Goal: Information Seeking & Learning: Learn about a topic

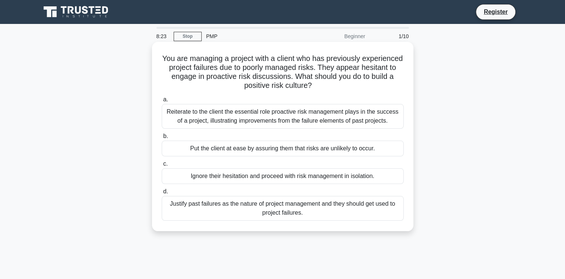
click at [244, 119] on div "Reiterate to the client the essential role proactive risk management plays in t…" at bounding box center [283, 116] width 242 height 25
click at [162, 102] on input "a. Reiterate to the client the essential role proactive risk management plays i…" at bounding box center [162, 99] width 0 height 5
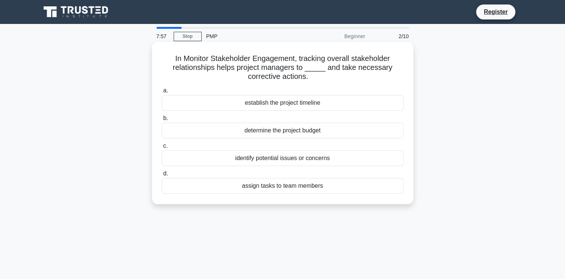
click at [303, 162] on div "identify potential issues or concerns" at bounding box center [283, 158] width 242 height 16
click at [162, 148] on input "c. identify potential issues or concerns" at bounding box center [162, 145] width 0 height 5
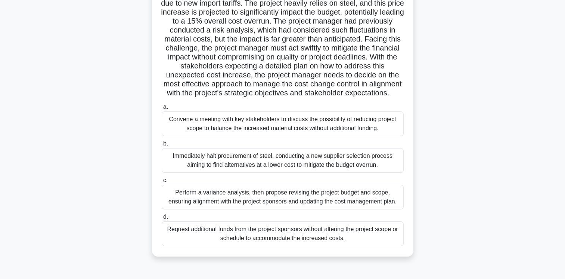
scroll to position [76, 0]
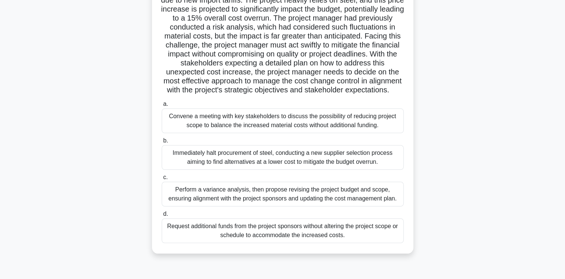
click at [291, 201] on div "Perform a variance analysis, then propose revising the project budget and scope…" at bounding box center [283, 194] width 242 height 25
click at [162, 180] on input "c. Perform a variance analysis, then propose revising the project budget and sc…" at bounding box center [162, 177] width 0 height 5
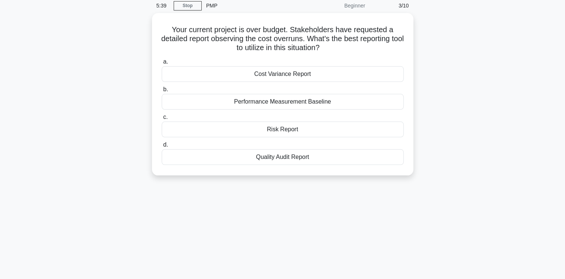
scroll to position [0, 0]
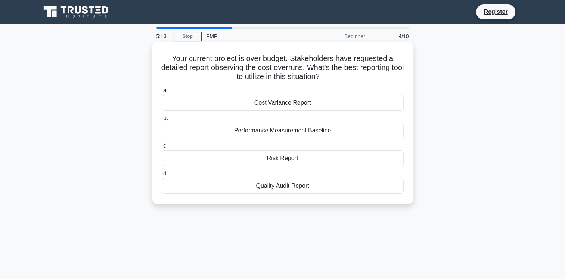
click at [332, 101] on div "Cost Variance Report" at bounding box center [283, 103] width 242 height 16
click at [162, 93] on input "a. Cost Variance Report" at bounding box center [162, 90] width 0 height 5
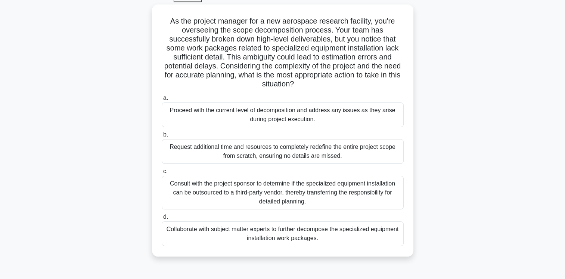
scroll to position [38, 0]
click at [325, 232] on div "Collaborate with subject matter experts to further decompose the specialized eq…" at bounding box center [283, 233] width 242 height 25
click at [162, 219] on input "d. Collaborate with subject matter experts to further decompose the specialized…" at bounding box center [162, 216] width 0 height 5
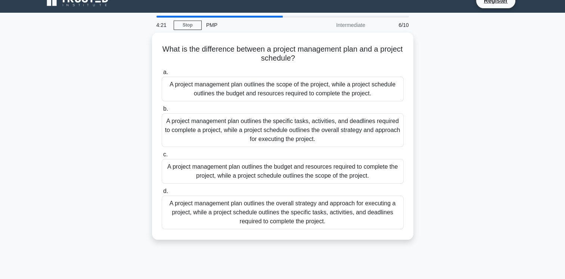
scroll to position [0, 0]
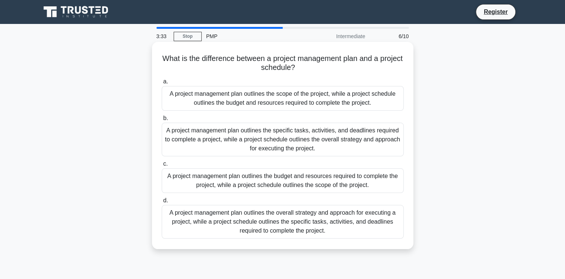
click at [314, 228] on div "A project management plan outlines the overall strategy and approach for execut…" at bounding box center [283, 222] width 242 height 34
click at [162, 203] on input "d. A project management plan outlines the overall strategy and approach for exe…" at bounding box center [162, 200] width 0 height 5
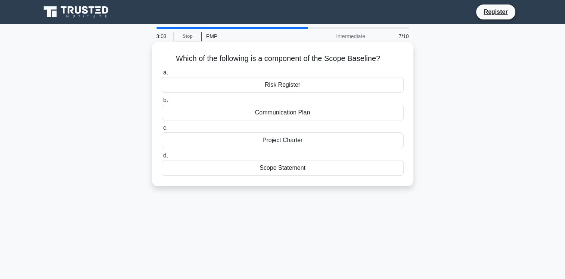
click at [324, 168] on div "Scope Statement" at bounding box center [283, 168] width 242 height 16
click at [162, 158] on input "d. Scope Statement" at bounding box center [162, 155] width 0 height 5
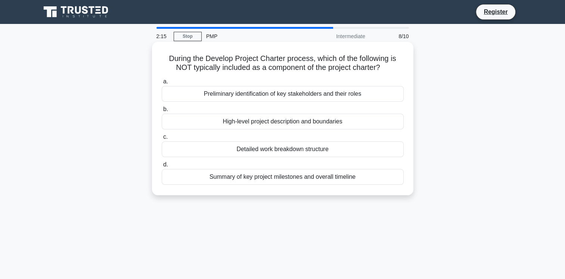
click at [306, 151] on div "Detailed work breakdown structure" at bounding box center [283, 149] width 242 height 16
click at [162, 139] on input "c. Detailed work breakdown structure" at bounding box center [162, 136] width 0 height 5
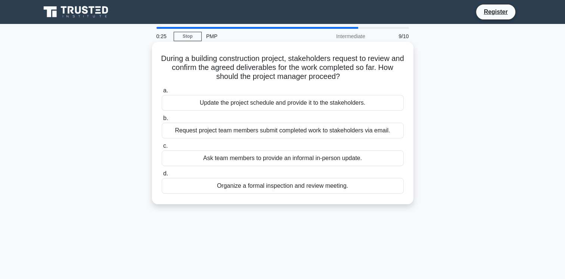
click at [317, 103] on div "Update the project schedule and provide it to the stakeholders." at bounding box center [283, 103] width 242 height 16
click at [162, 93] on input "a. Update the project schedule and provide it to the stakeholders." at bounding box center [162, 90] width 0 height 5
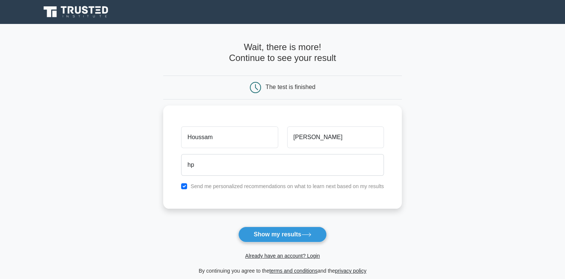
type input "h"
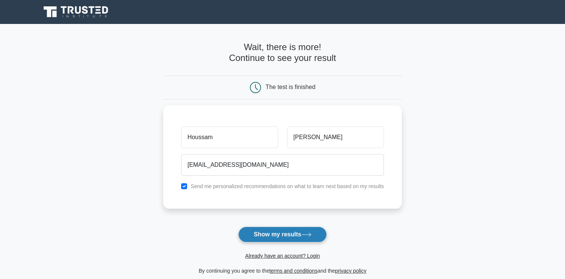
type input "[EMAIL_ADDRESS][DOMAIN_NAME]"
click at [268, 232] on button "Show my results" at bounding box center [282, 234] width 88 height 16
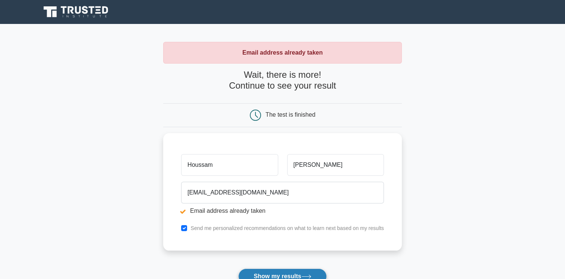
click at [289, 275] on button "Show my results" at bounding box center [282, 276] width 88 height 16
click at [289, 275] on form "Wait, there is more! Continue to see your result The test is finished Houssam" at bounding box center [282, 192] width 239 height 247
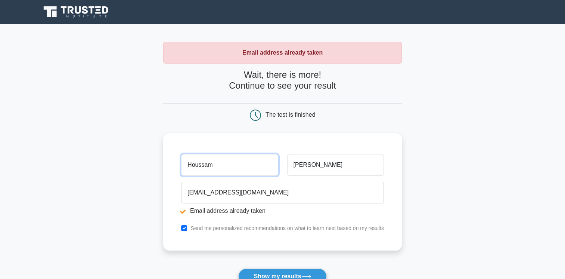
scroll to position [16, 0]
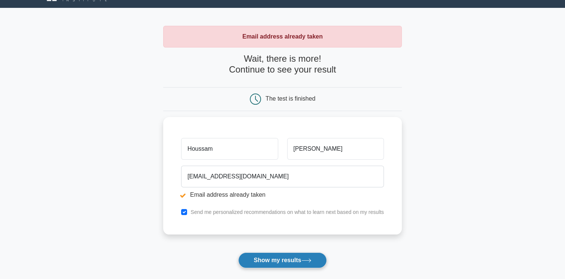
click at [280, 261] on button "Show my results" at bounding box center [282, 260] width 88 height 16
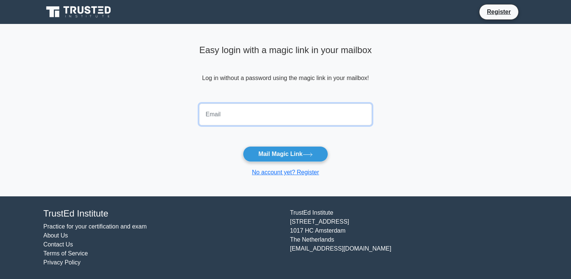
click at [227, 111] on input "email" at bounding box center [285, 114] width 173 height 22
click at [263, 96] on div "Easy login with a magic link in your mailbox Log in without a password using th…" at bounding box center [285, 71] width 173 height 59
click at [216, 112] on input "email" at bounding box center [285, 114] width 173 height 22
type input "[EMAIL_ADDRESS][DOMAIN_NAME]"
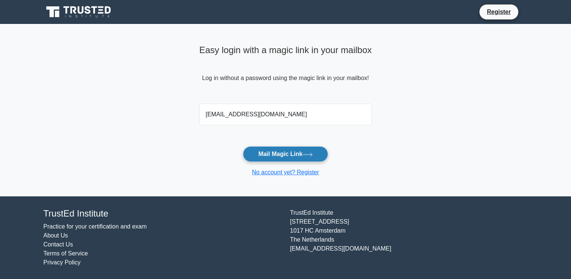
click at [303, 155] on button "Mail Magic Link" at bounding box center [285, 154] width 85 height 16
